Goal: Download file/media

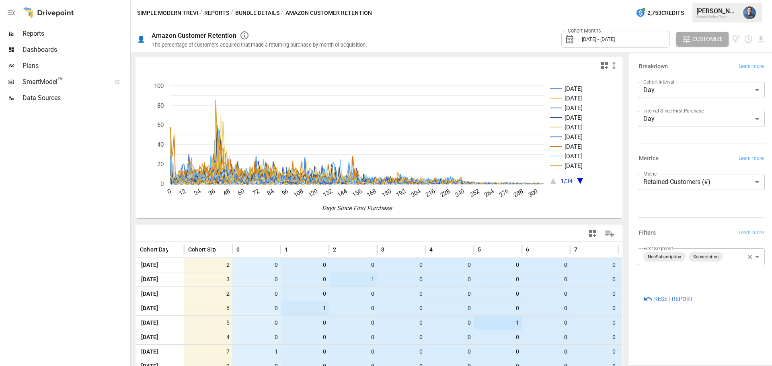
click at [713, 0] on body "Reports Dashboards Plans SmartModel ™ Data Sources Simple Modern Trevi / Report…" at bounding box center [386, 0] width 772 height 0
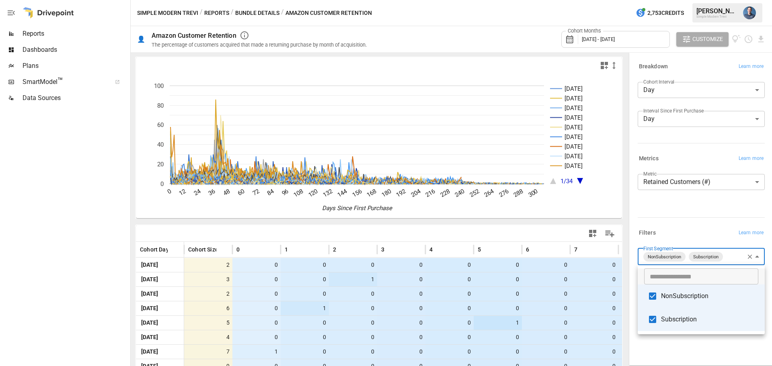
click at [693, 318] on span "Subscription" at bounding box center [709, 320] width 97 height 10
type input "**********"
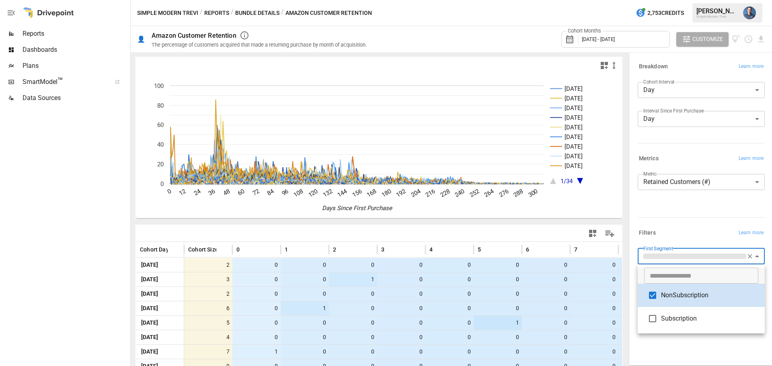
click at [711, 60] on div at bounding box center [386, 183] width 772 height 366
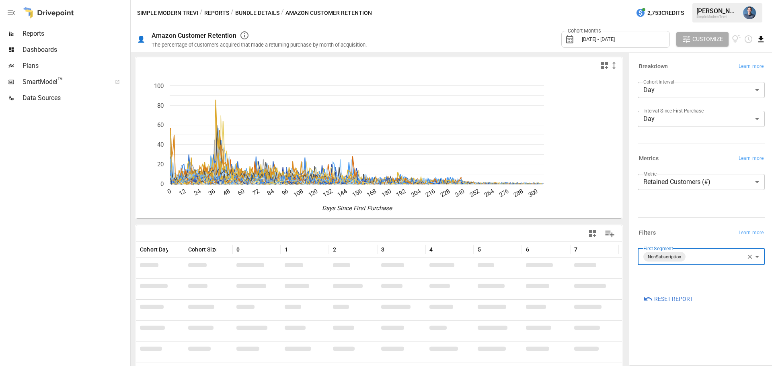
click at [764, 39] on icon "Download report" at bounding box center [760, 39] width 9 height 9
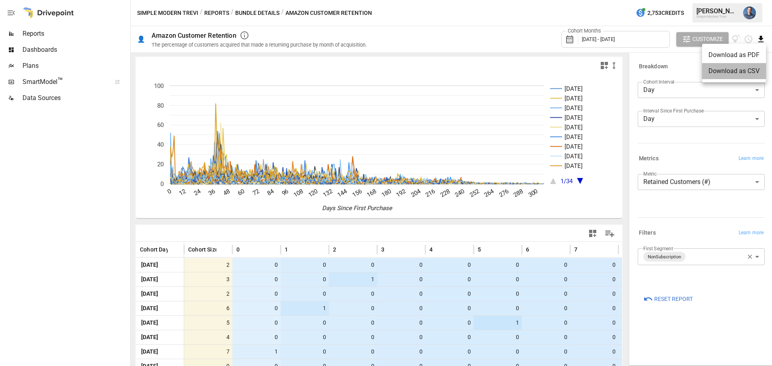
click at [740, 72] on li "Download as CSV" at bounding box center [734, 71] width 64 height 16
click at [762, 39] on icon "Download report" at bounding box center [760, 39] width 5 height 6
click at [744, 67] on li "Download as CSV" at bounding box center [734, 71] width 64 height 16
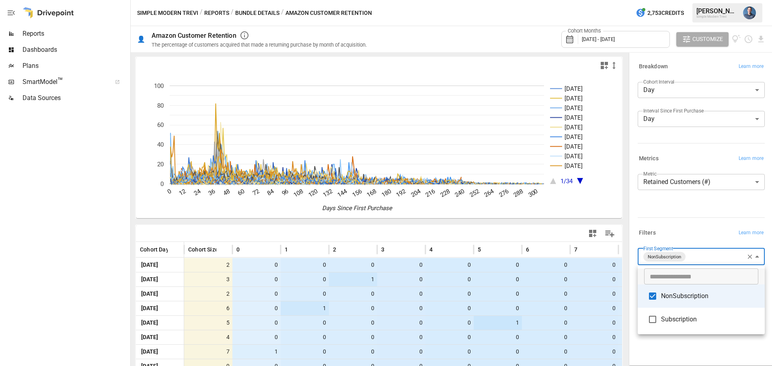
click at [716, 0] on body "Reports Dashboards Plans SmartModel ™ Data Sources Simple Modern Trevi / Report…" at bounding box center [386, 0] width 772 height 0
click at [681, 300] on span "NonSubscription" at bounding box center [709, 297] width 97 height 10
click at [680, 315] on span "Subscription" at bounding box center [709, 320] width 97 height 10
type input "**********"
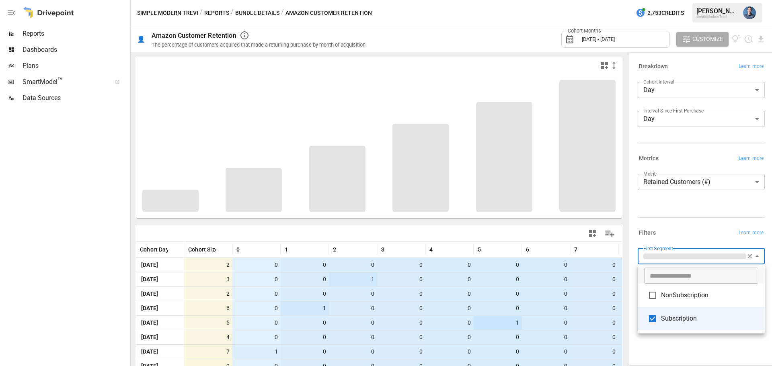
click at [690, 346] on div at bounding box center [386, 183] width 772 height 366
click at [678, 346] on div at bounding box center [386, 183] width 772 height 366
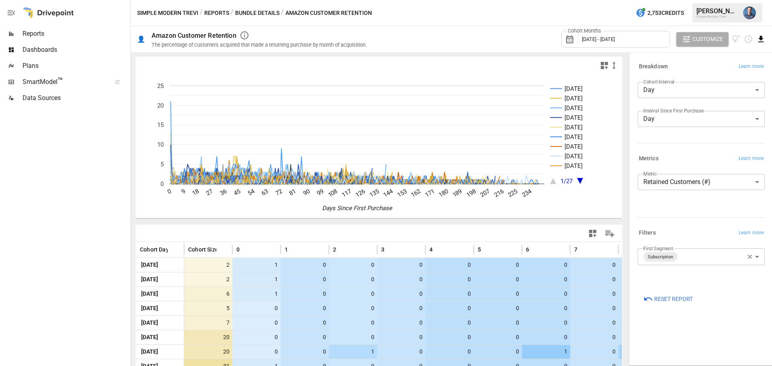
click at [760, 40] on icon "Download report" at bounding box center [760, 39] width 9 height 9
click at [743, 68] on li "Download as CSV" at bounding box center [734, 71] width 64 height 16
